Goal: Task Accomplishment & Management: Complete application form

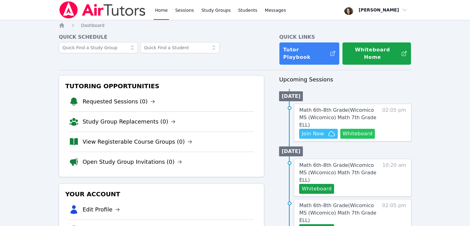
click at [357, 129] on button "Whiteboard" at bounding box center [357, 134] width 35 height 10
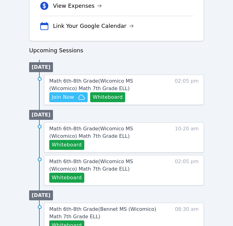
scroll to position [267, 0]
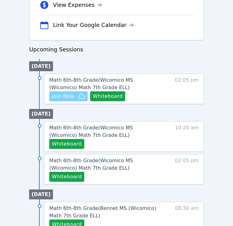
click at [72, 96] on span "Join Now" at bounding box center [63, 95] width 22 height 7
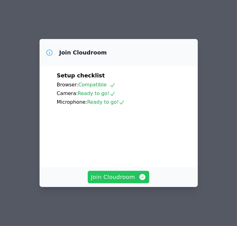
click at [112, 181] on span "Join Cloudroom" at bounding box center [118, 177] width 55 height 9
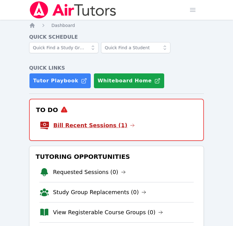
click at [98, 126] on link "Bill Recent Sessions (1)" at bounding box center [93, 125] width 81 height 9
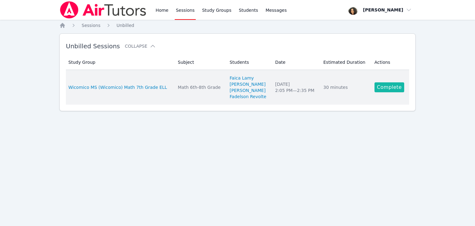
click at [232, 89] on link "Complete" at bounding box center [389, 87] width 30 height 10
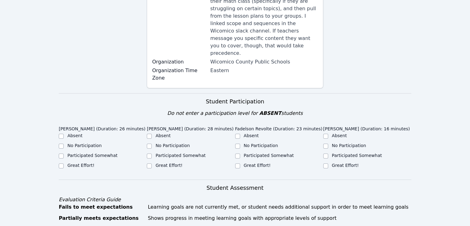
scroll to position [128, 0]
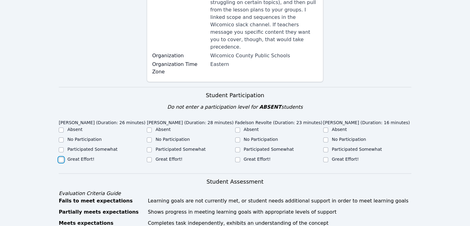
click at [63, 157] on input "Great Effort!" at bounding box center [61, 159] width 5 height 5
checkbox input "true"
click at [148, 157] on input "Great Effort!" at bounding box center [149, 159] width 5 height 5
checkbox input "true"
click at [232, 157] on input "Great Effort!" at bounding box center [237, 159] width 5 height 5
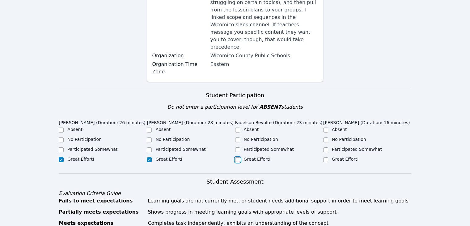
checkbox input "true"
click at [232, 157] on input "Great Effort!" at bounding box center [325, 159] width 5 height 5
checkbox input "true"
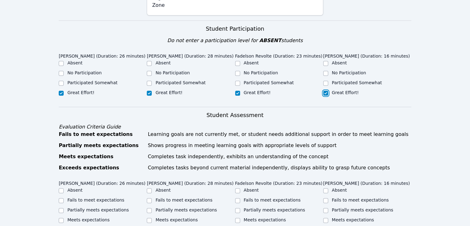
scroll to position [195, 0]
click at [232, 89] on label "Great Effort!" at bounding box center [257, 91] width 27 height 5
click at [232, 90] on input "Great Effort!" at bounding box center [237, 92] width 5 height 5
checkbox input "true"
click at [232, 79] on label "Participated Somewhat" at bounding box center [269, 81] width 50 height 5
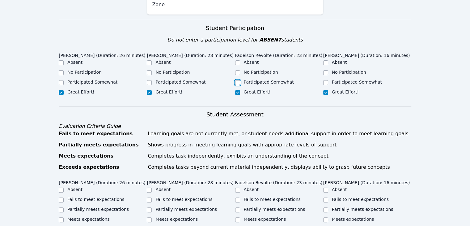
click at [232, 80] on input "Participated Somewhat" at bounding box center [237, 82] width 5 height 5
checkbox input "true"
checkbox input "false"
click at [232, 80] on input "Participated Somewhat" at bounding box center [325, 82] width 5 height 5
checkbox input "true"
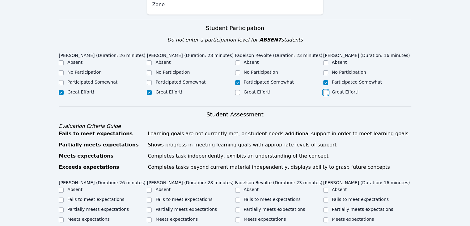
click at [232, 90] on input "Great Effort!" at bounding box center [325, 92] width 5 height 5
checkbox input "true"
checkbox input "false"
click at [62, 80] on input "Participated Somewhat" at bounding box center [61, 82] width 5 height 5
checkbox input "true"
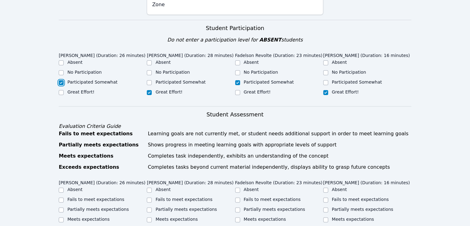
checkbox input "false"
click at [88, 70] on label "No Participation" at bounding box center [84, 72] width 34 height 5
click at [64, 70] on input "No Participation" at bounding box center [61, 72] width 5 height 5
checkbox input "true"
checkbox input "false"
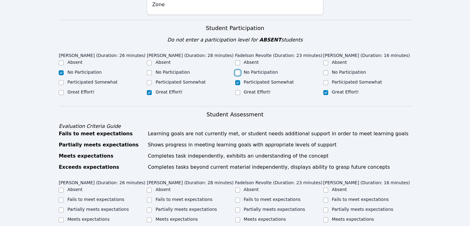
click at [232, 70] on input "No Participation" at bounding box center [237, 72] width 5 height 5
checkbox input "true"
checkbox input "false"
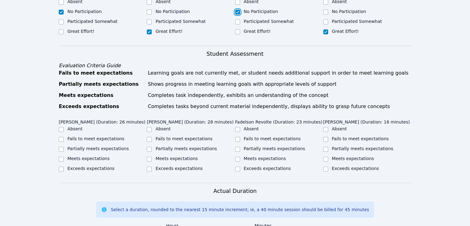
scroll to position [258, 0]
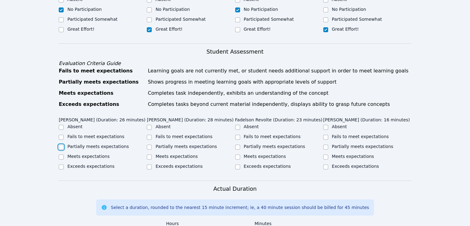
click at [63, 144] on input "Partially meets expectations" at bounding box center [61, 146] width 5 height 5
checkbox input "true"
click at [147, 154] on input "Meets expectations" at bounding box center [149, 156] width 5 height 5
checkbox input "true"
click at [232, 144] on input "Partially meets expectations" at bounding box center [237, 146] width 5 height 5
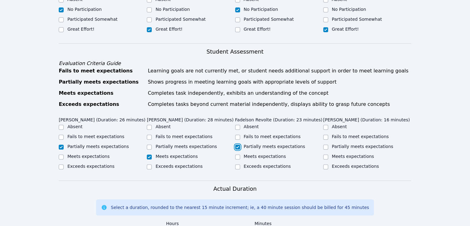
checkbox input "true"
click at [232, 154] on input "Meets expectations" at bounding box center [325, 156] width 5 height 5
checkbox input "true"
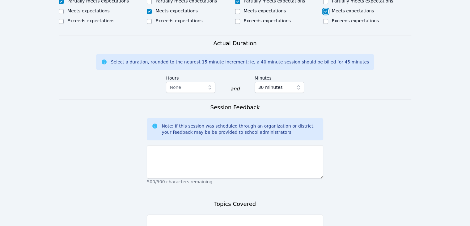
scroll to position [407, 0]
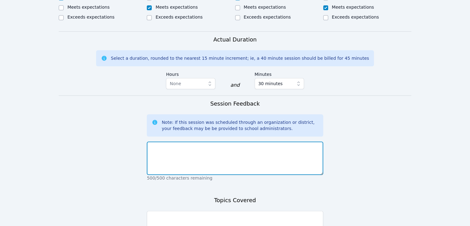
click at [232, 141] on textarea at bounding box center [235, 157] width 176 height 33
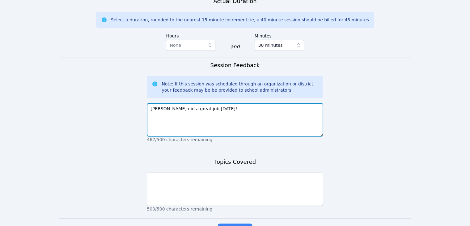
scroll to position [453, 0]
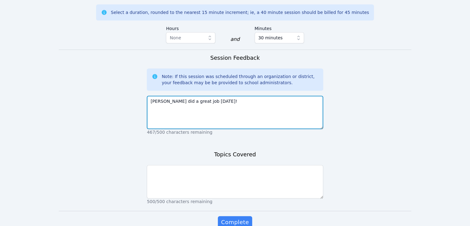
type textarea "Dawenska did a great job today!"
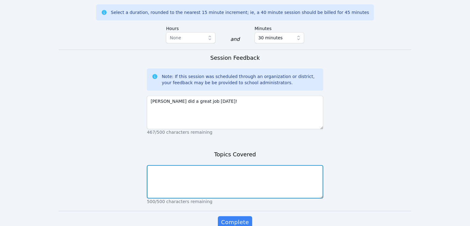
click at [232, 165] on textarea at bounding box center [235, 181] width 176 height 33
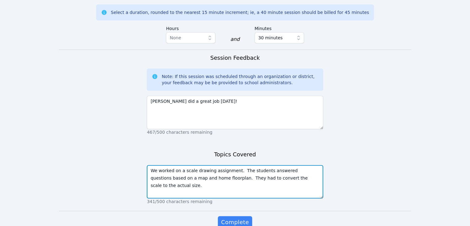
click at [232, 165] on textarea "We worked on a scale drawing assignment. The students answered questions based …" at bounding box center [235, 181] width 176 height 33
type textarea "We worked on a scale drawing assignment. The students answered questions based …"
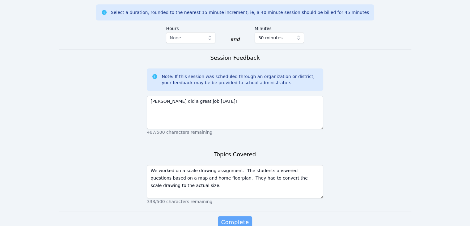
click at [232, 218] on span "Complete" at bounding box center [235, 222] width 28 height 9
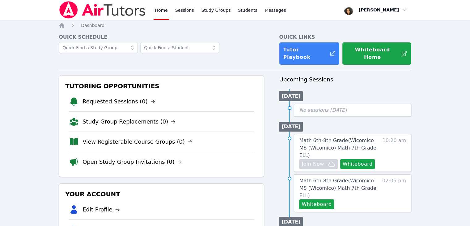
click at [232, 9] on div "Session billed" at bounding box center [420, 10] width 99 height 20
click at [232, 9] on span "button" at bounding box center [375, 10] width 67 height 14
click at [232, 33] on button "Logout" at bounding box center [377, 35] width 59 height 11
